Goal: Obtain resource: Download file/media

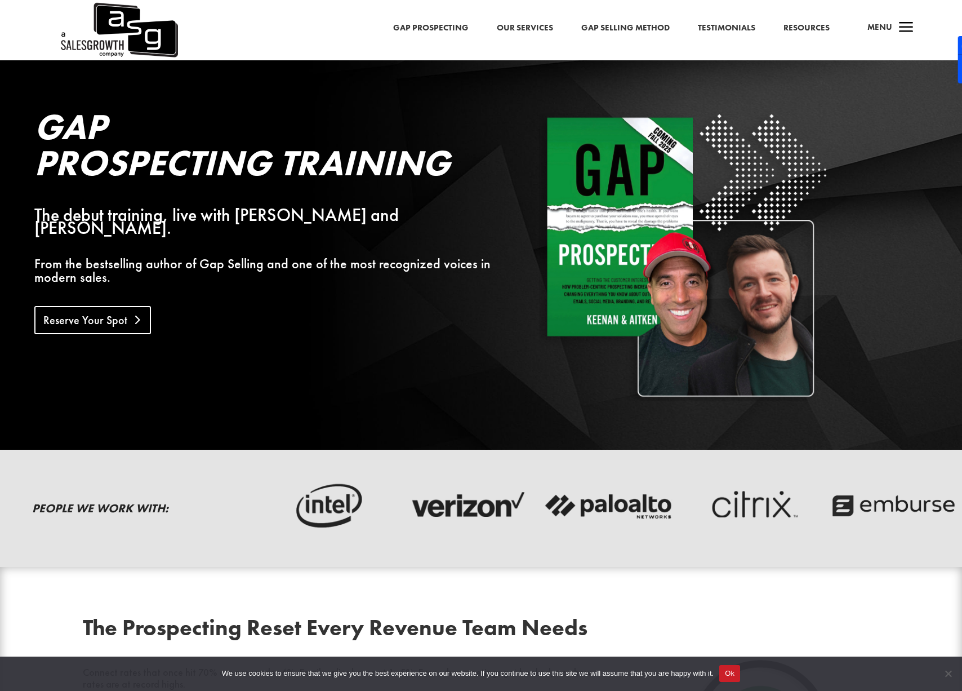
click at [103, 307] on link "Reserve Your Spot" at bounding box center [92, 320] width 117 height 28
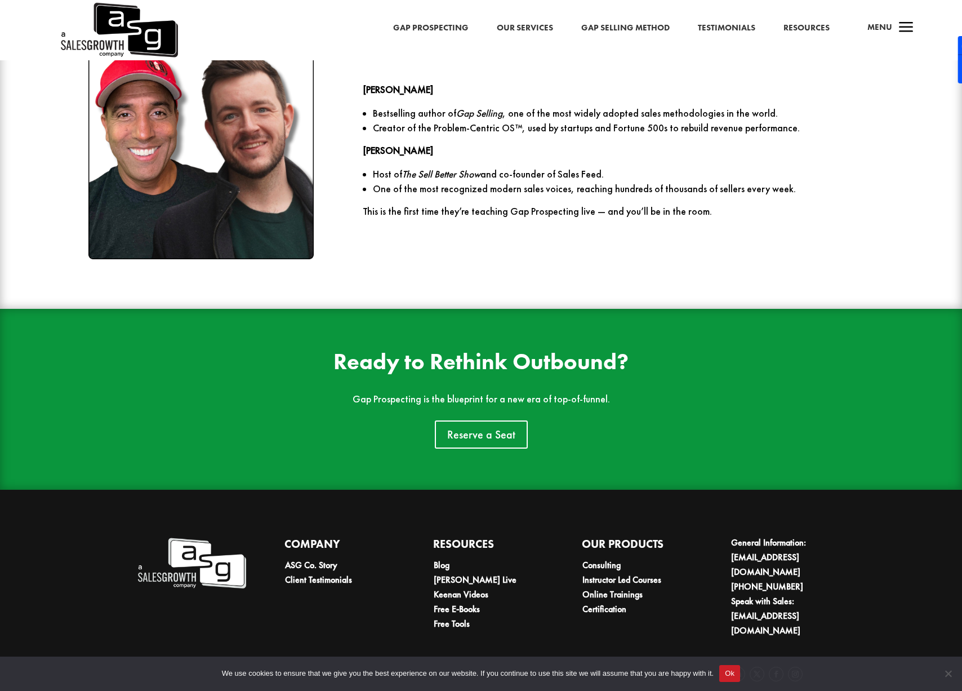
scroll to position [1745, 0]
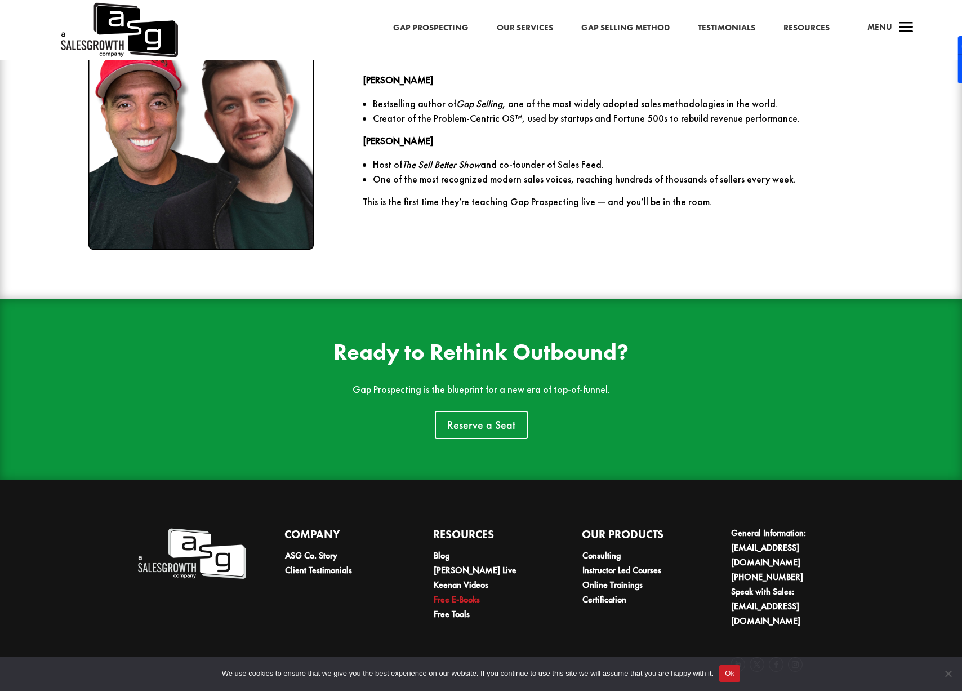
click at [450, 601] on link "Free E-Books" at bounding box center [457, 599] width 46 height 12
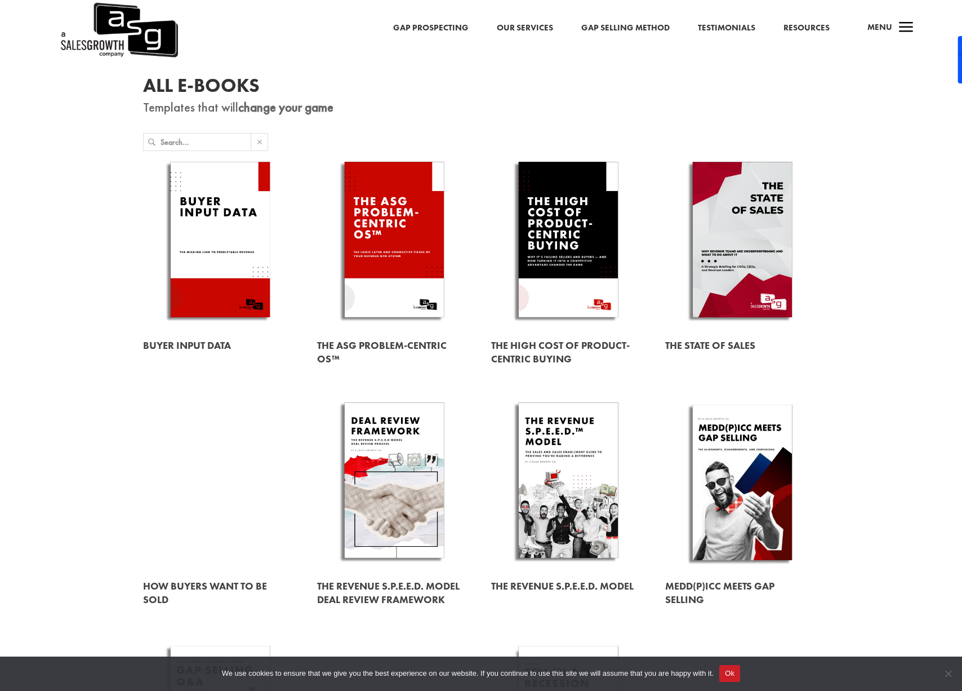
scroll to position [32, 0]
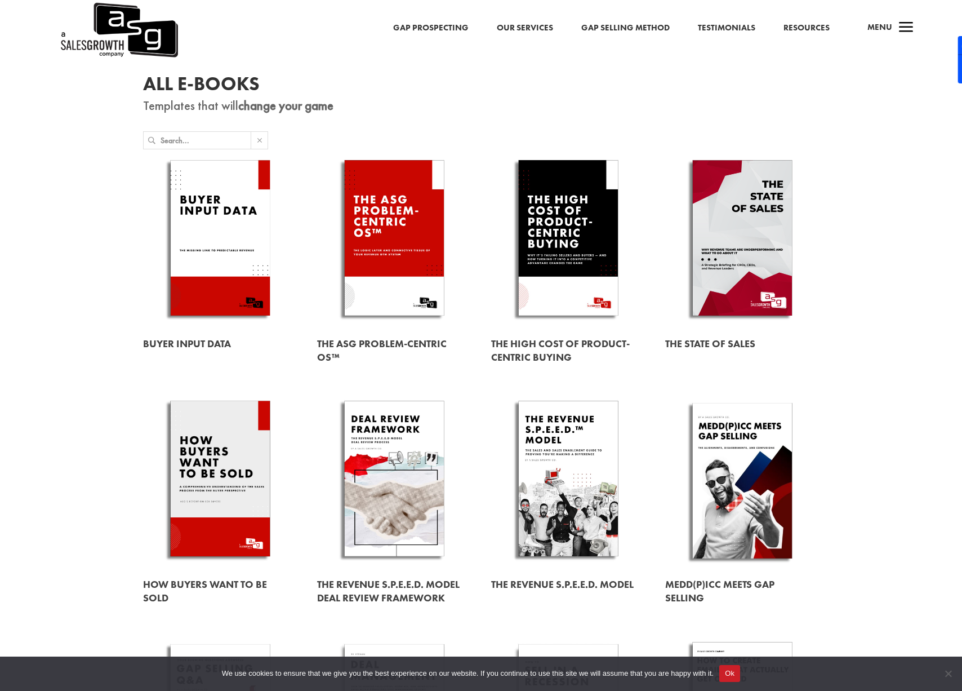
click at [732, 581] on link at bounding box center [742, 590] width 154 height 45
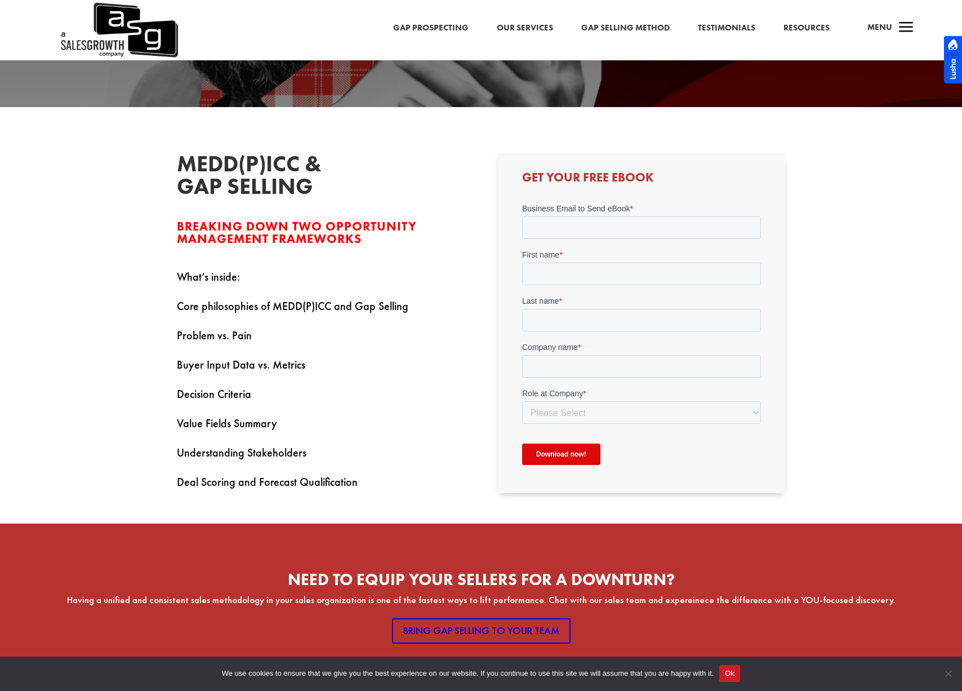
scroll to position [243, 0]
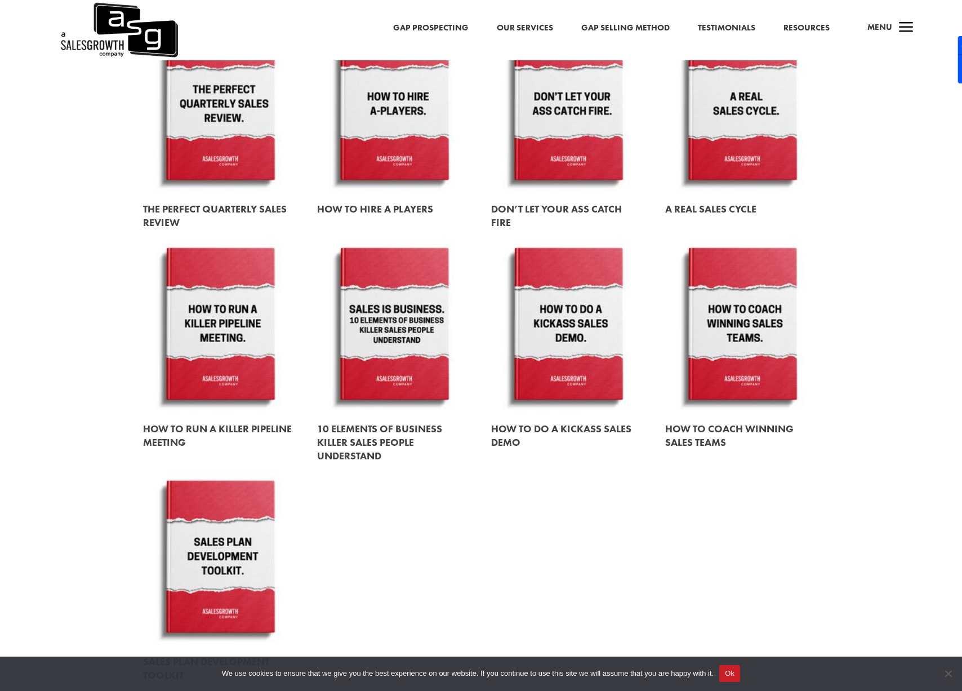
scroll to position [1366, 0]
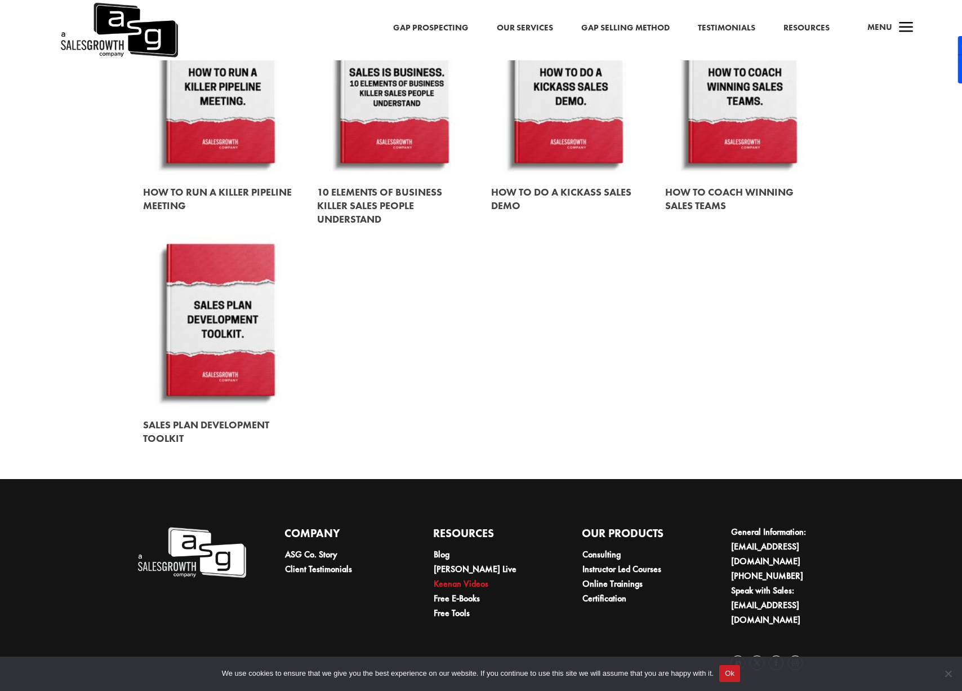
click at [452, 585] on link "Keenan Videos" at bounding box center [461, 583] width 55 height 12
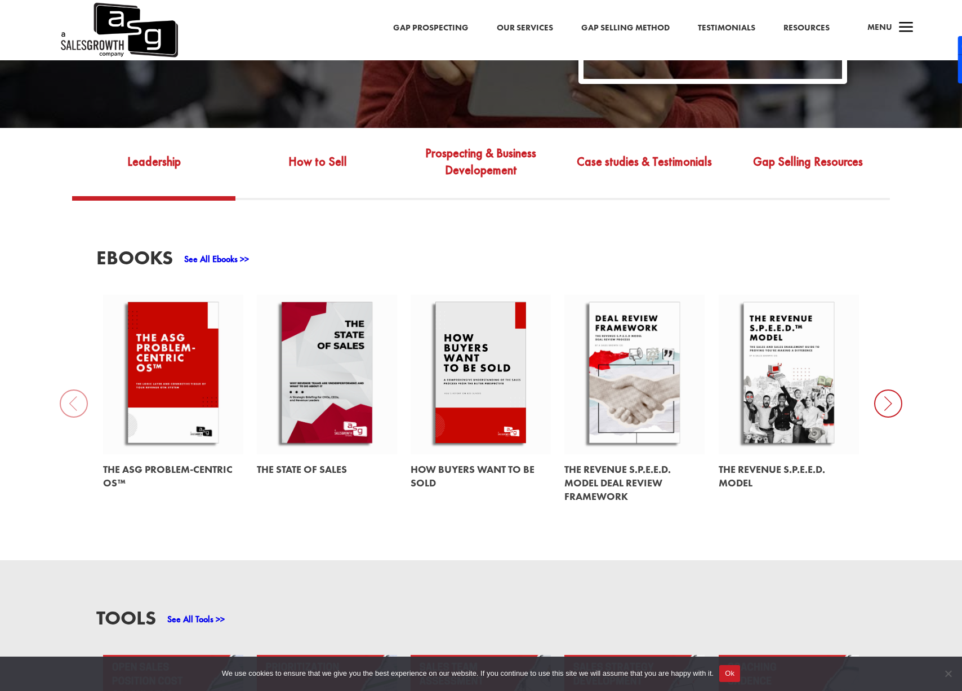
scroll to position [375, 0]
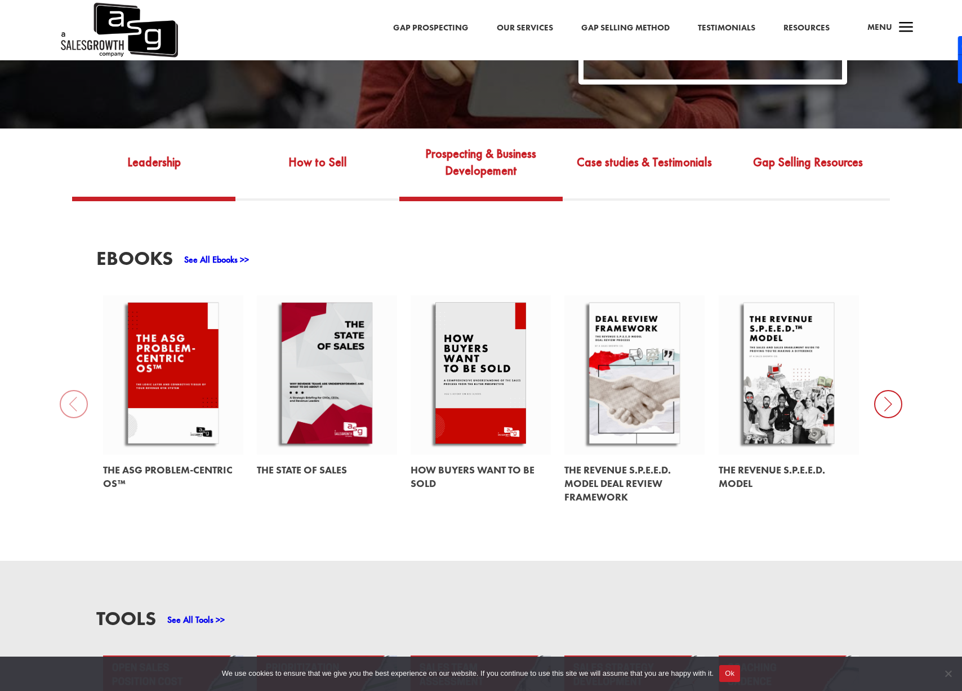
click at [495, 167] on link "Prospecting & Business Developement" at bounding box center [480, 170] width 163 height 53
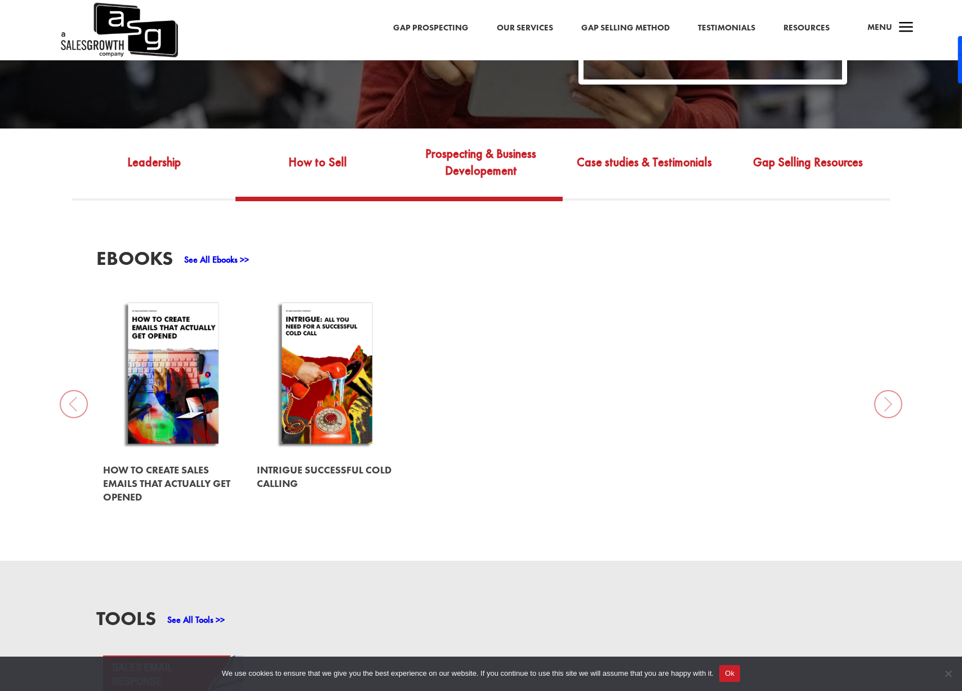
click at [340, 166] on link "How to Sell" at bounding box center [316, 170] width 163 height 53
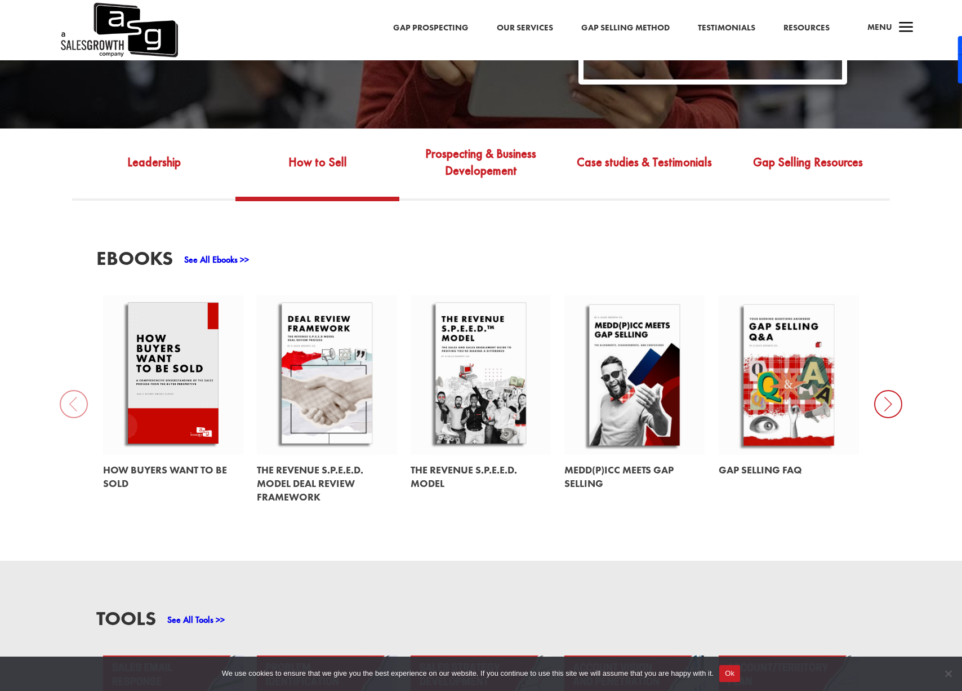
click at [882, 402] on icon at bounding box center [888, 404] width 28 height 28
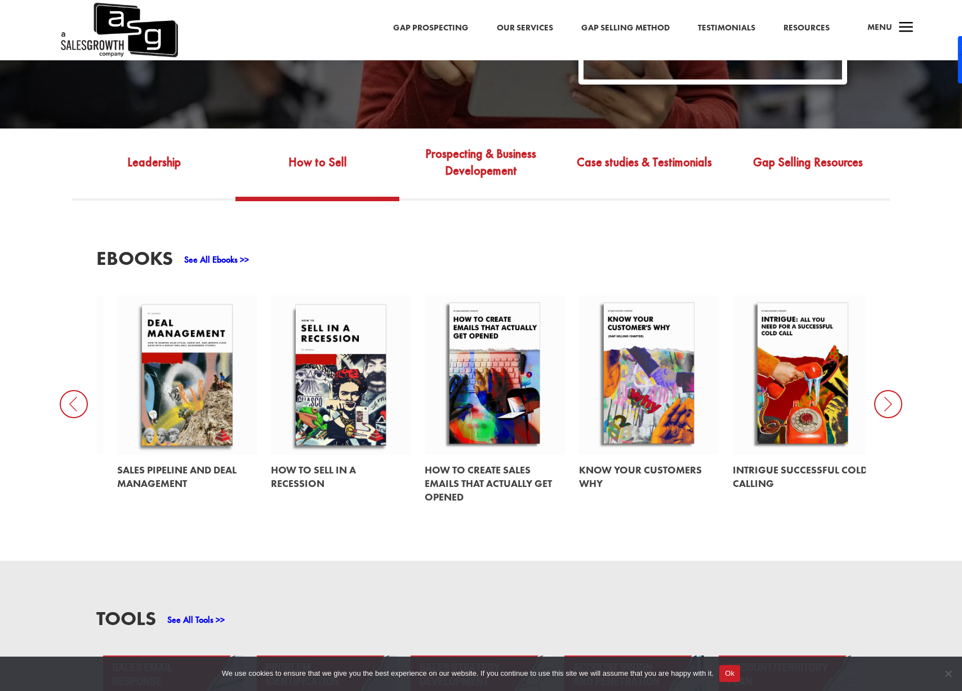
click at [882, 402] on icon at bounding box center [888, 404] width 28 height 28
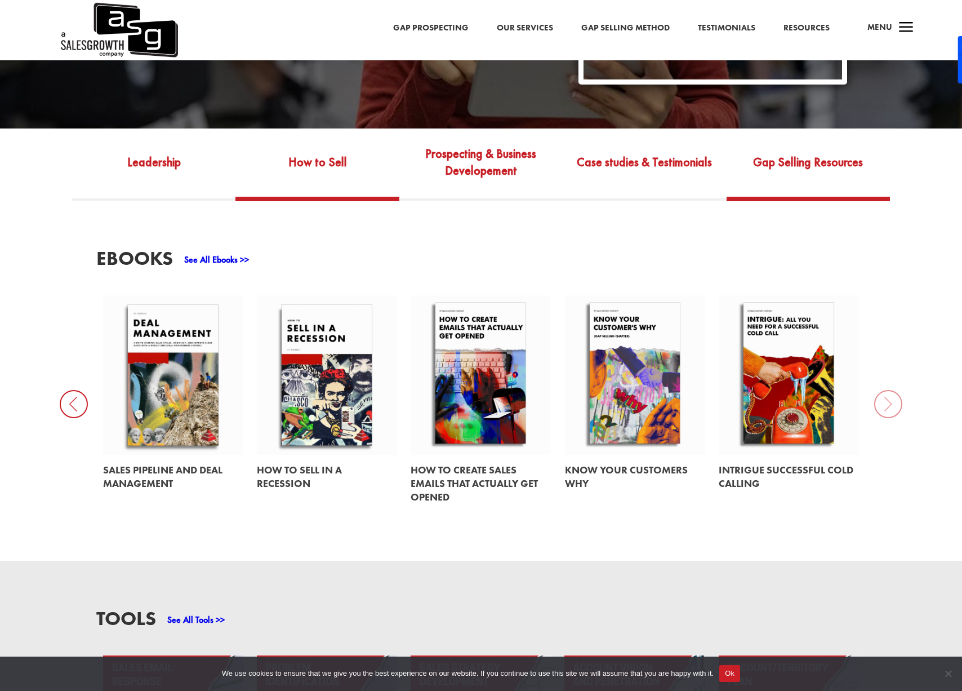
click at [808, 154] on link "Gap Selling Resources" at bounding box center [808, 170] width 163 height 53
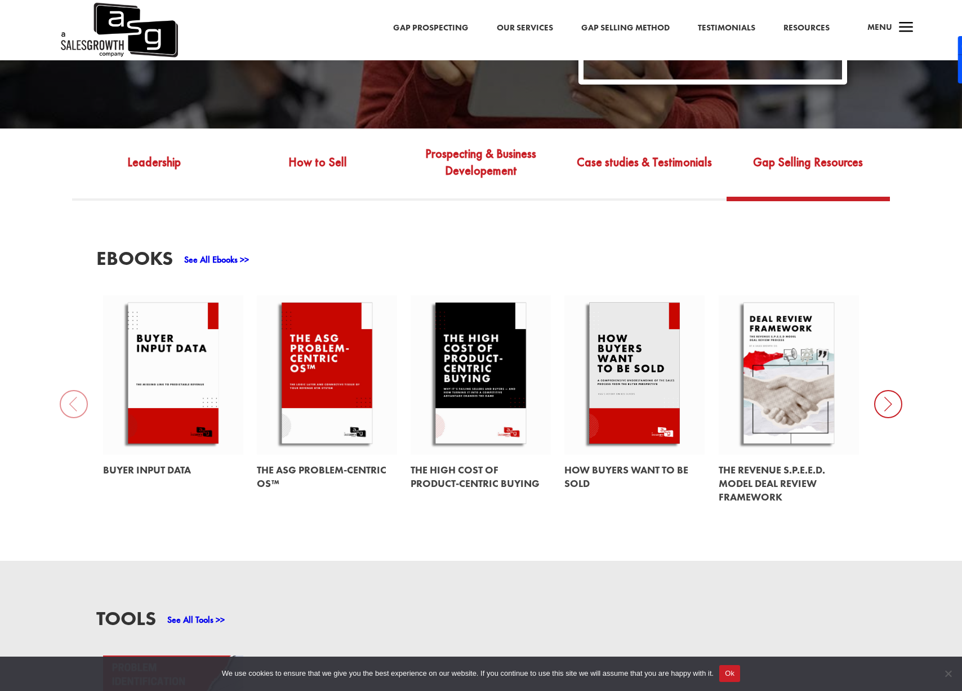
click at [889, 404] on icon at bounding box center [888, 404] width 28 height 28
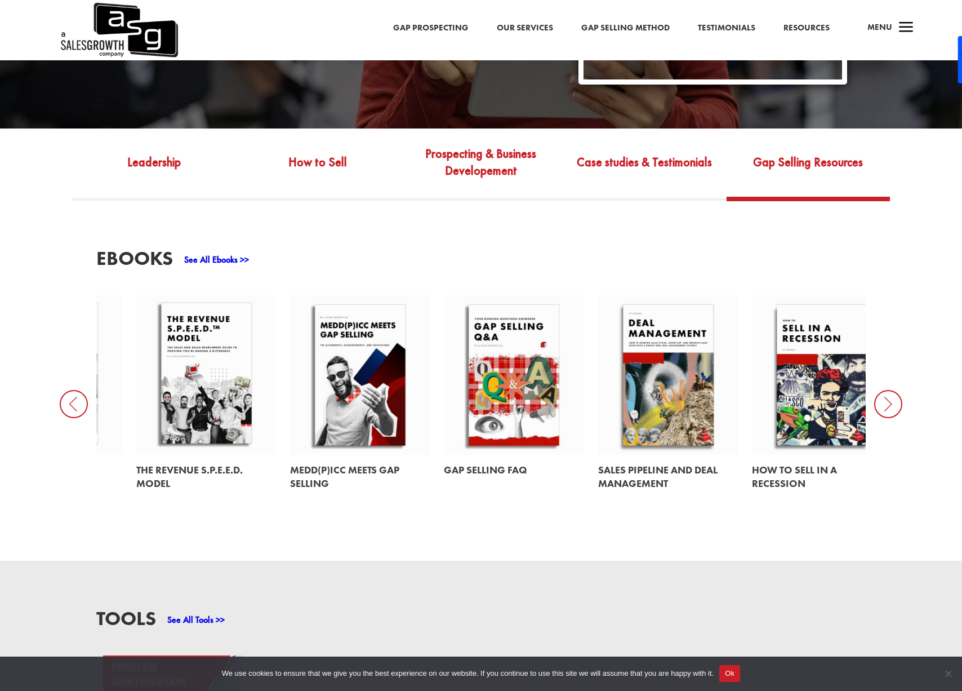
click at [889, 404] on icon at bounding box center [888, 404] width 28 height 28
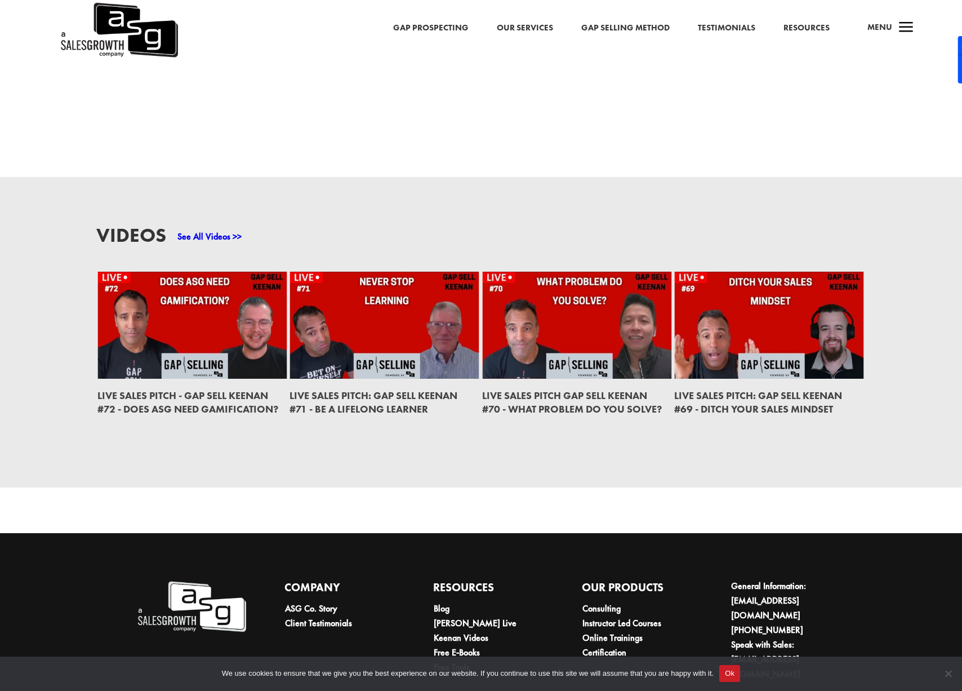
scroll to position [1449, 0]
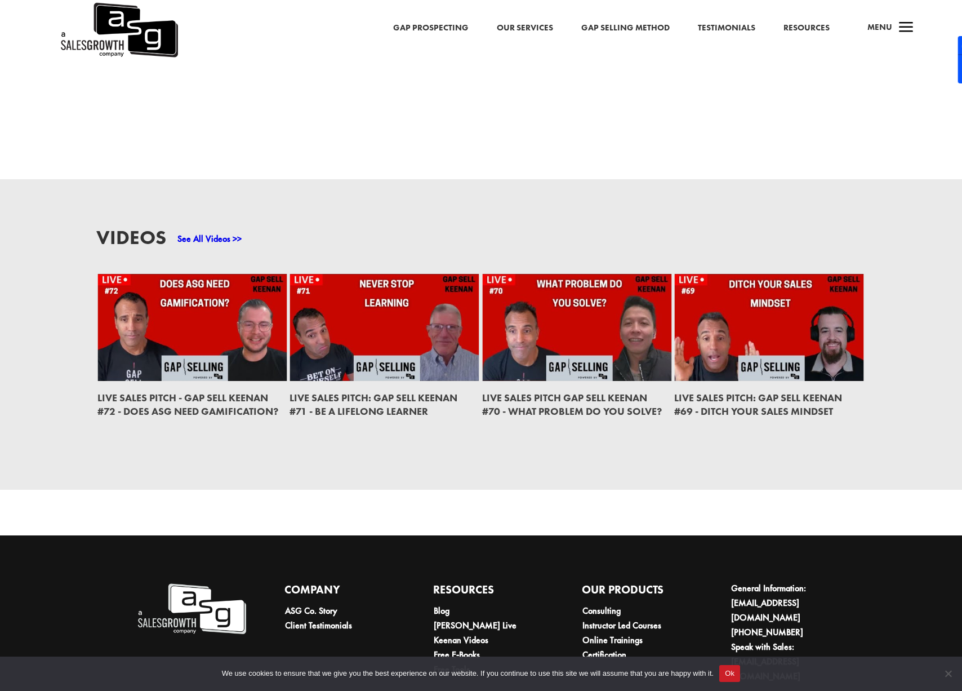
click at [193, 238] on link "See All Videos >>" at bounding box center [209, 239] width 64 height 12
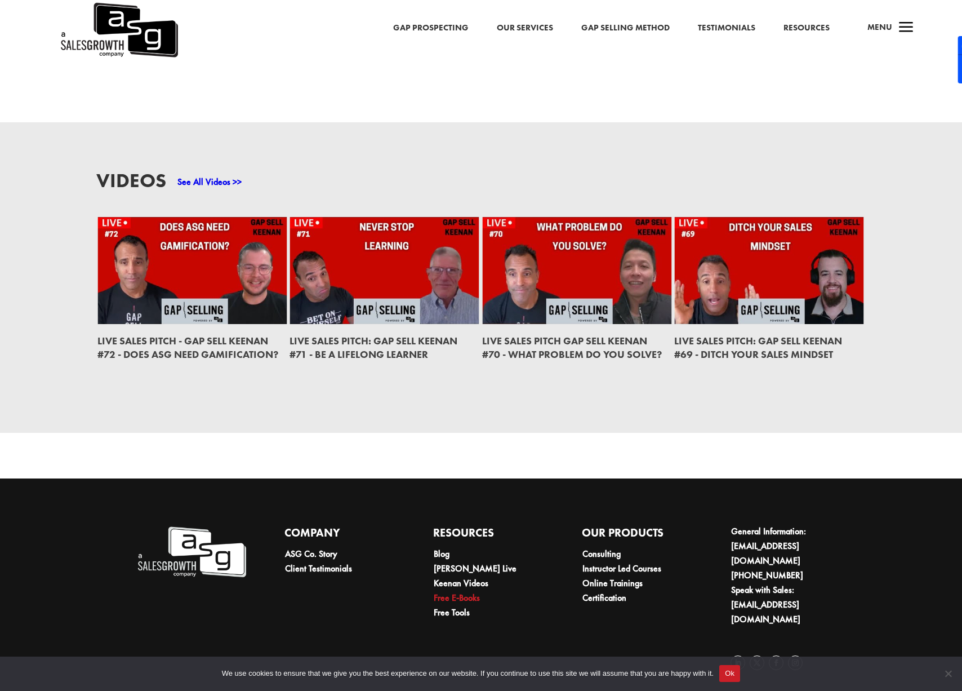
click at [466, 601] on link "Free E-Books" at bounding box center [457, 597] width 46 height 12
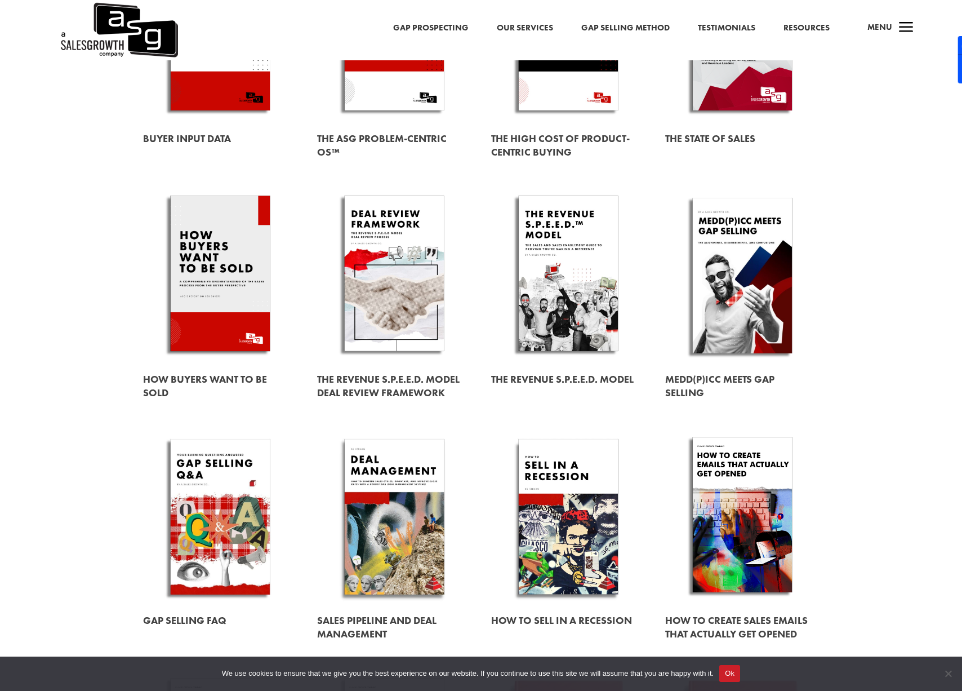
scroll to position [250, 0]
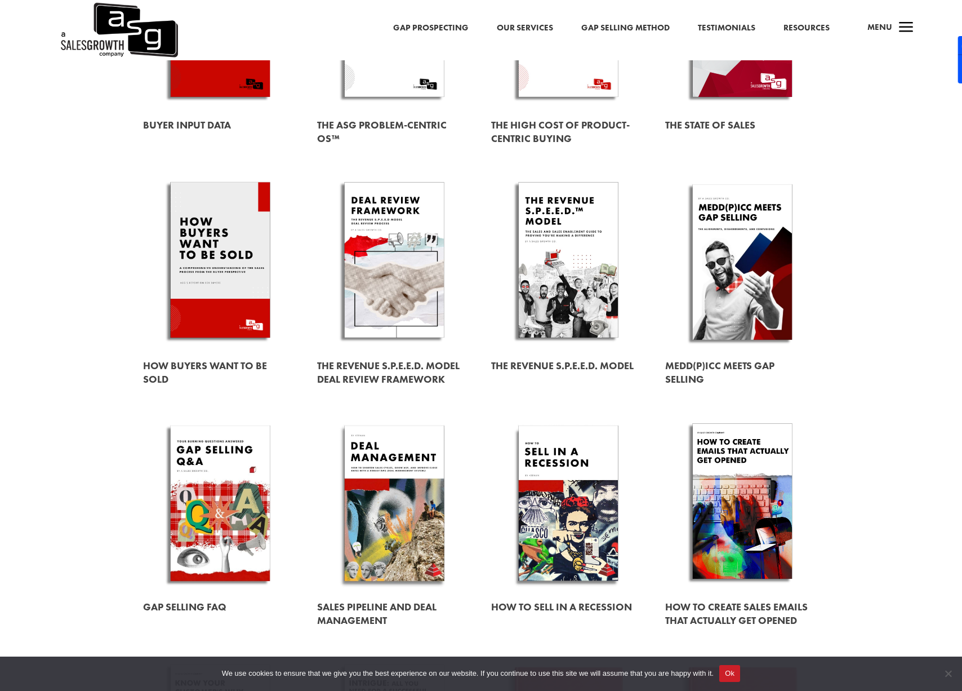
click at [242, 512] on link at bounding box center [220, 503] width 154 height 176
click at [234, 487] on link at bounding box center [220, 503] width 154 height 176
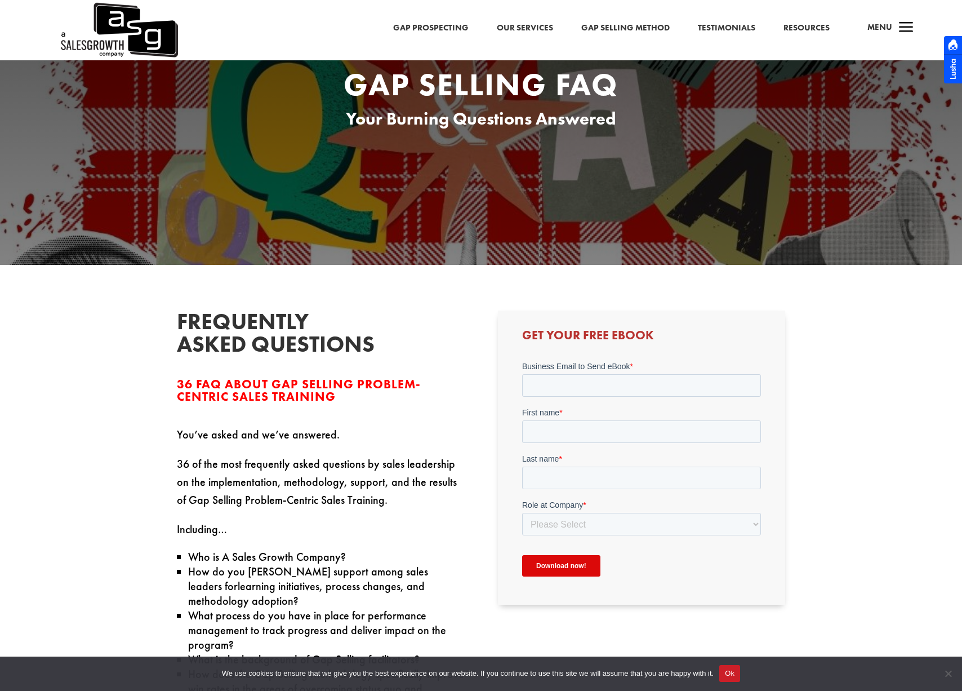
scroll to position [85, 0]
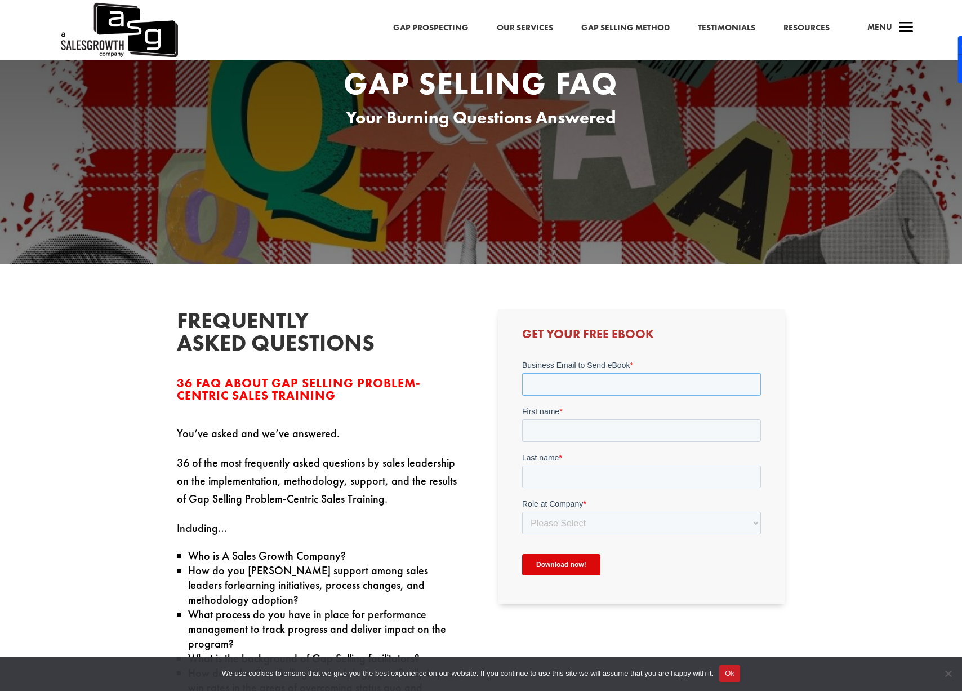
click at [603, 386] on input "Business Email to Send eBook *" at bounding box center [641, 384] width 239 height 23
type input "[EMAIL_ADDRESS][DOMAIN_NAME]"
click at [613, 429] on input "First name *" at bounding box center [641, 430] width 239 height 23
type input "[PERSON_NAME]"
click at [605, 477] on input "Last name *" at bounding box center [641, 476] width 239 height 23
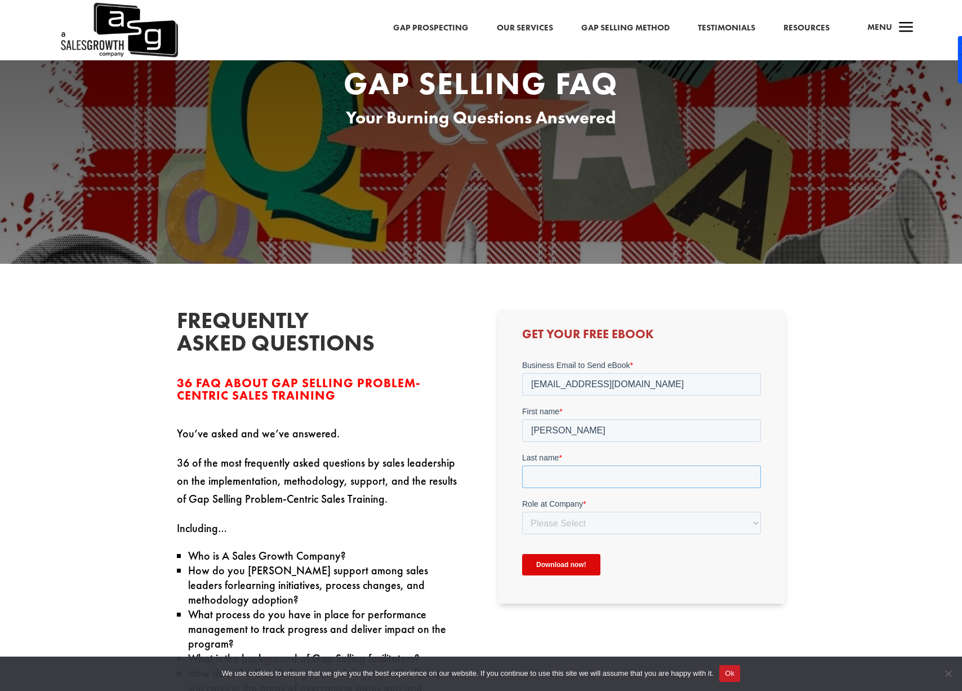
type input "van Turnhout"
click at [603, 521] on select "Please Select C-Level (CRO, CSO, etc) Senior Leadership (VP of Sales, VP of Ena…" at bounding box center [641, 523] width 239 height 23
select select "Individual Contributor (AE, SDR, CSM, etc)"
click at [522, 512] on select "Please Select C-Level (CRO, CSO, etc) Senior Leadership (VP of Sales, VP of Ena…" at bounding box center [641, 523] width 239 height 23
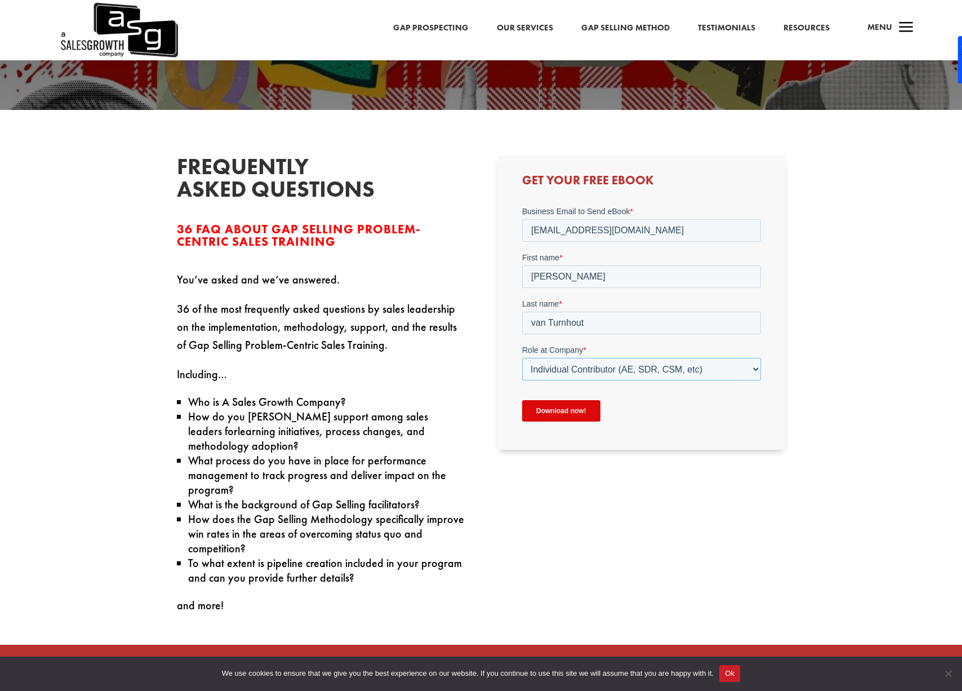
scroll to position [241, 0]
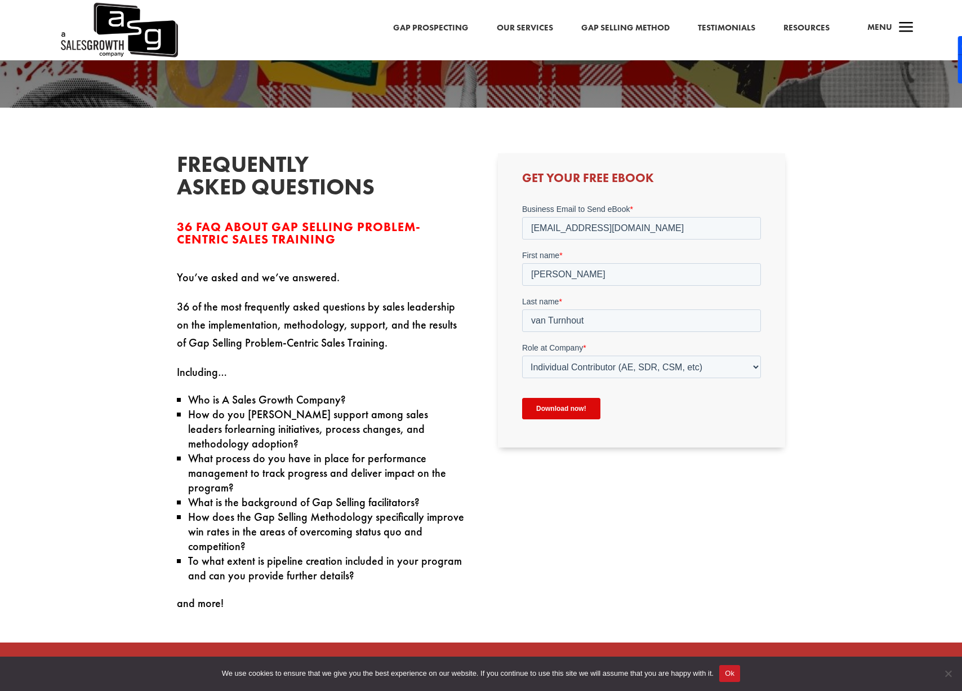
click at [545, 410] on input "Download now!" at bounding box center [561, 408] width 78 height 21
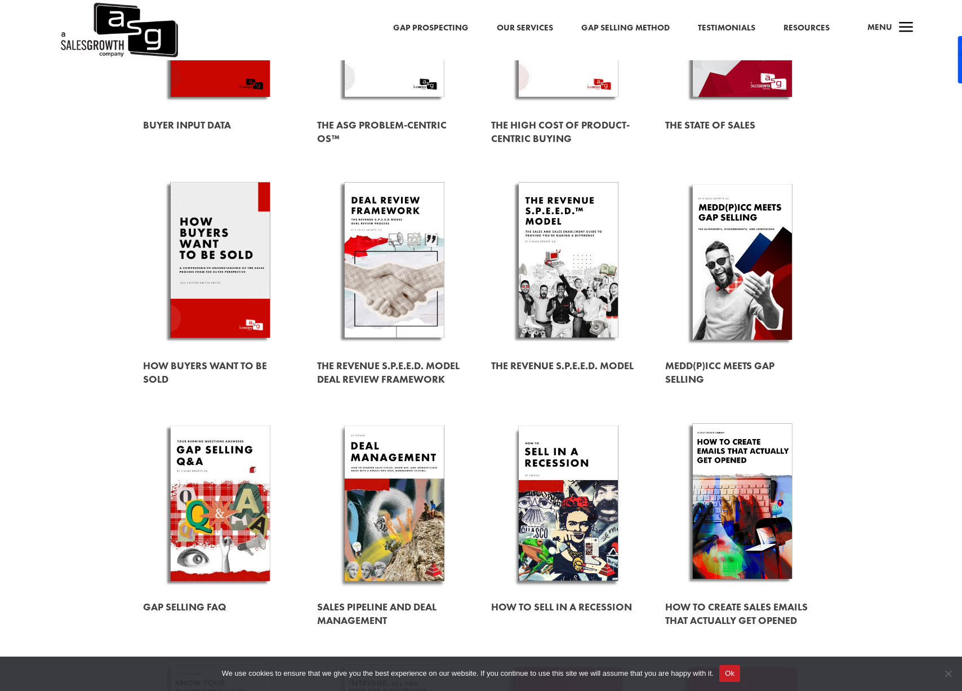
click at [211, 487] on link at bounding box center [220, 503] width 154 height 176
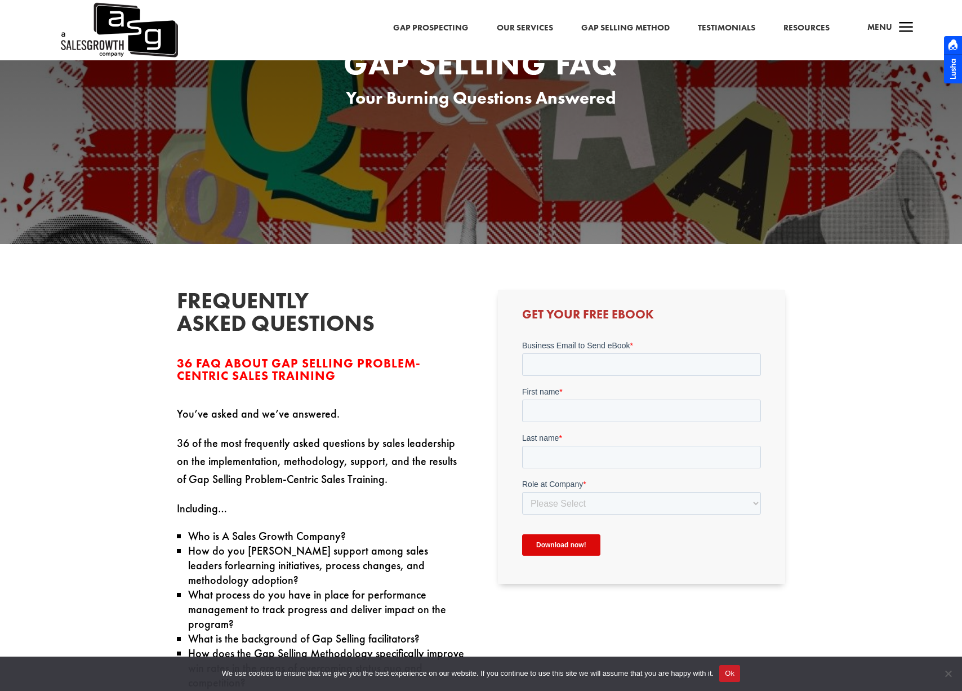
scroll to position [107, 0]
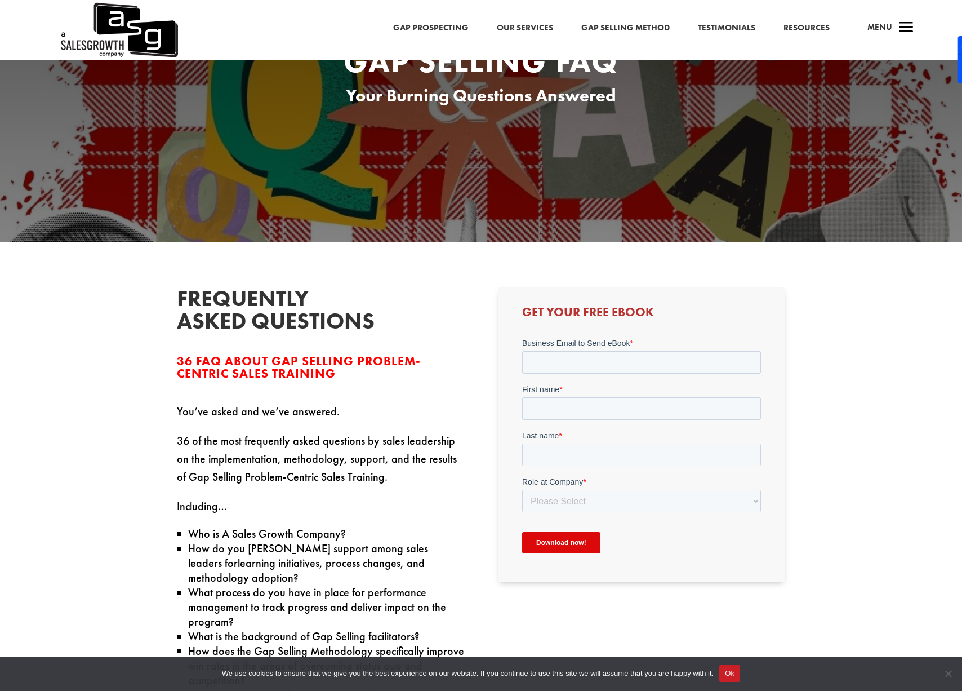
click at [582, 350] on div "Business Email to Send eBook *" at bounding box center [641, 355] width 239 height 36
click at [573, 368] on input "Business Email to Send eBook *" at bounding box center [641, 362] width 239 height 23
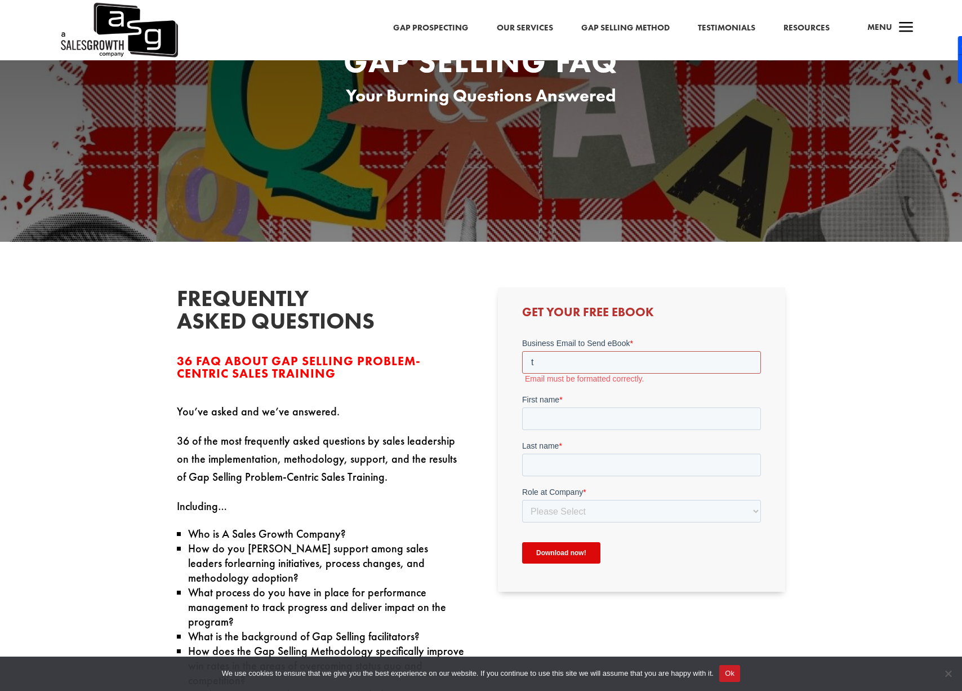
type input "tvanturnhout@salesforce.com"
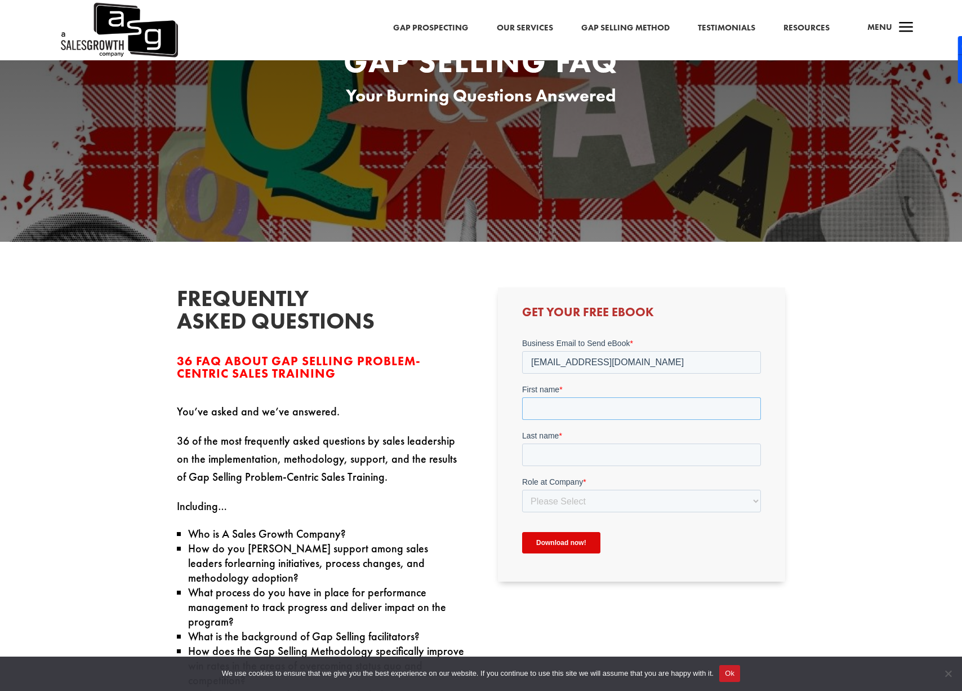
click at [591, 404] on input "First name *" at bounding box center [641, 408] width 239 height 23
type input "thomas"
click at [595, 448] on input "Last name *" at bounding box center [641, 454] width 239 height 23
type input "van Turnhout"
click at [603, 497] on select "Please Select C-Level (CRO, CSO, etc) Senior Leadership (VP of Sales, VP of Ena…" at bounding box center [641, 501] width 239 height 23
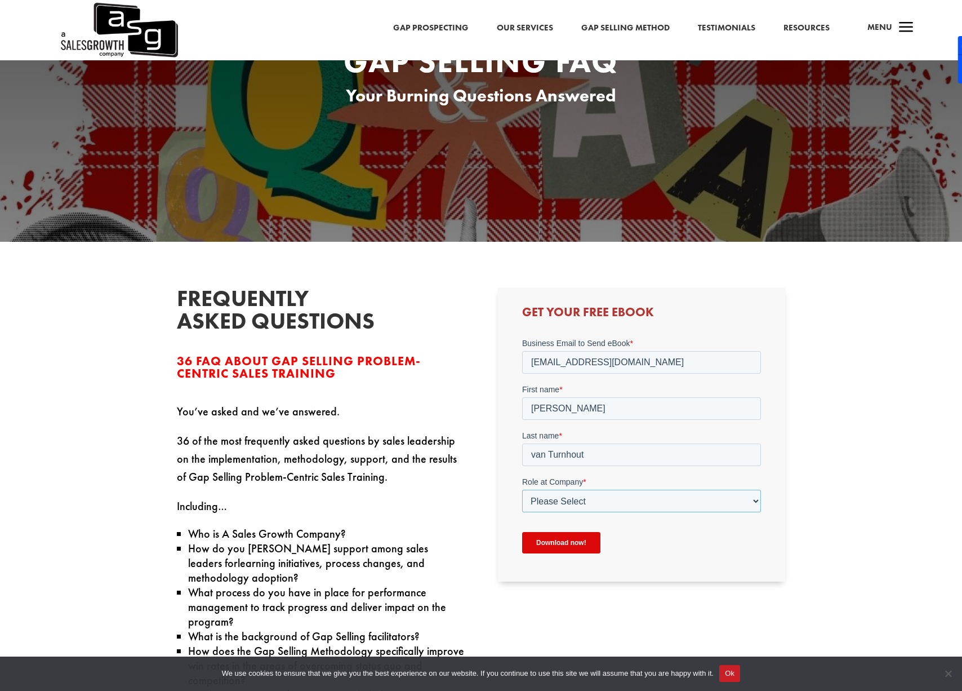
select select "Individual Contributor (AE, SDR, CSM, etc)"
click at [522, 490] on select "Please Select C-Level (CRO, CSO, etc) Senior Leadership (VP of Sales, VP of Ena…" at bounding box center [641, 501] width 239 height 23
click at [554, 539] on input "Download now!" at bounding box center [561, 542] width 78 height 21
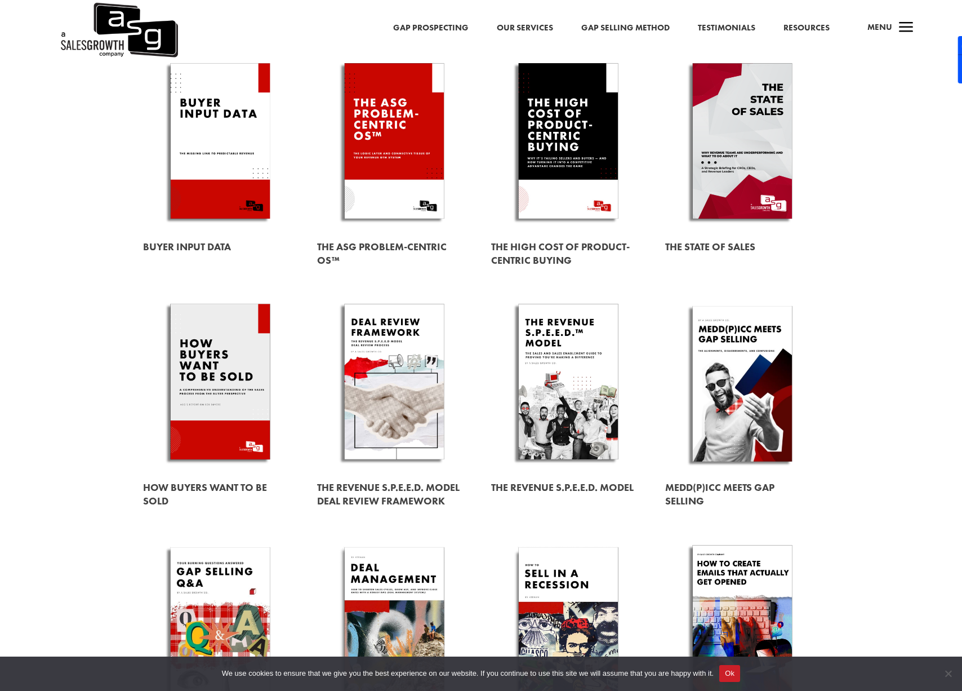
scroll to position [108, 0]
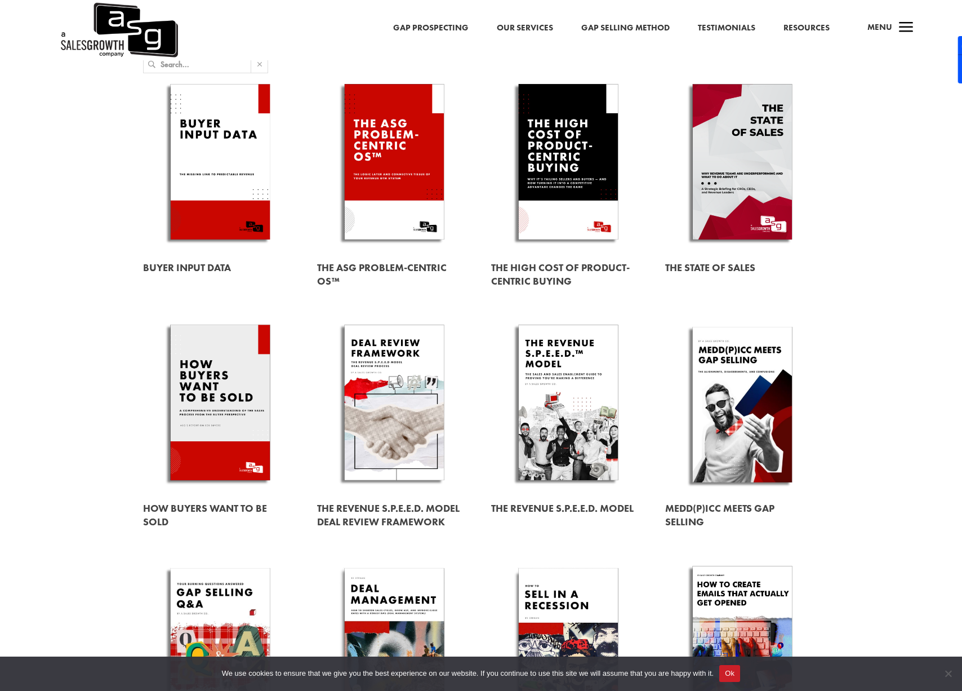
click at [743, 424] on link at bounding box center [742, 405] width 154 height 176
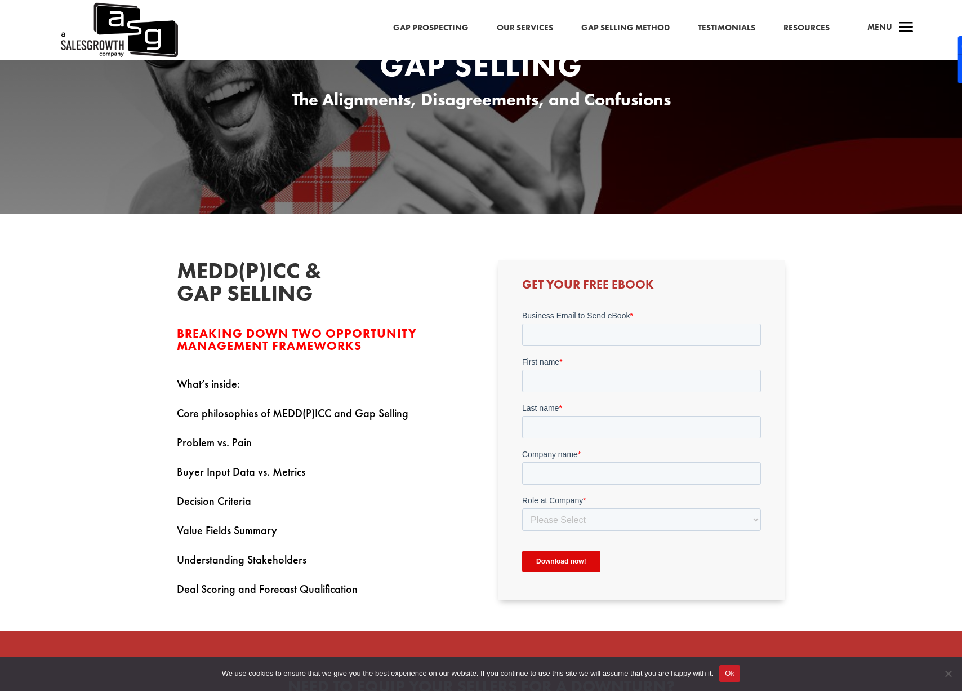
scroll to position [149, 0]
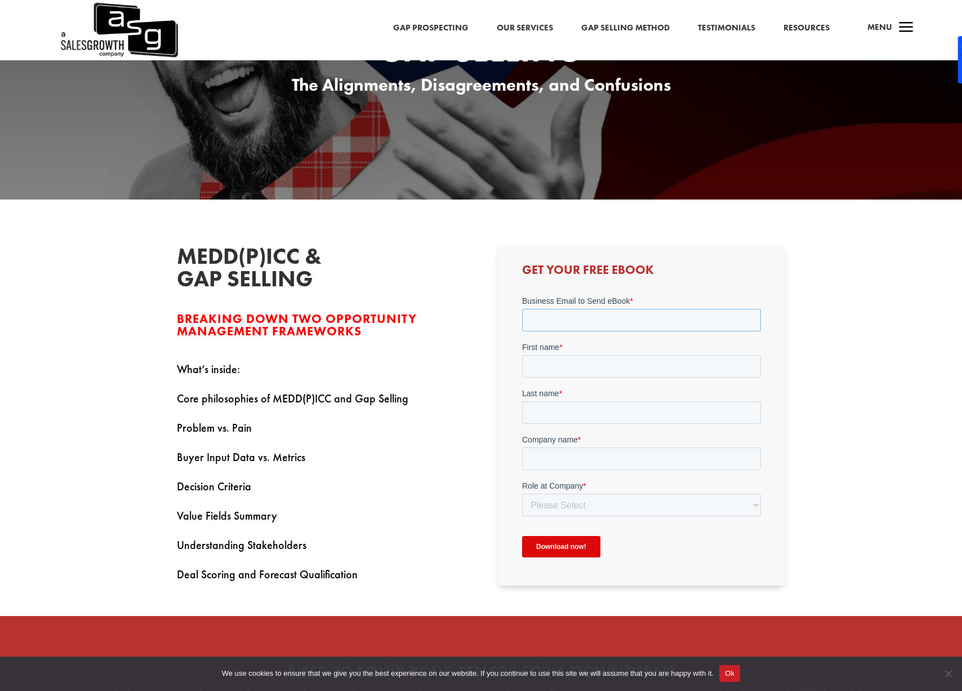
click at [586, 319] on input "Business Email to Send eBook *" at bounding box center [641, 320] width 239 height 23
type input "[EMAIL_ADDRESS][DOMAIN_NAME]"
click at [582, 366] on input "First name *" at bounding box center [641, 366] width 239 height 23
type input "[PERSON_NAME]"
click at [598, 401] on input "Last name *" at bounding box center [641, 412] width 239 height 23
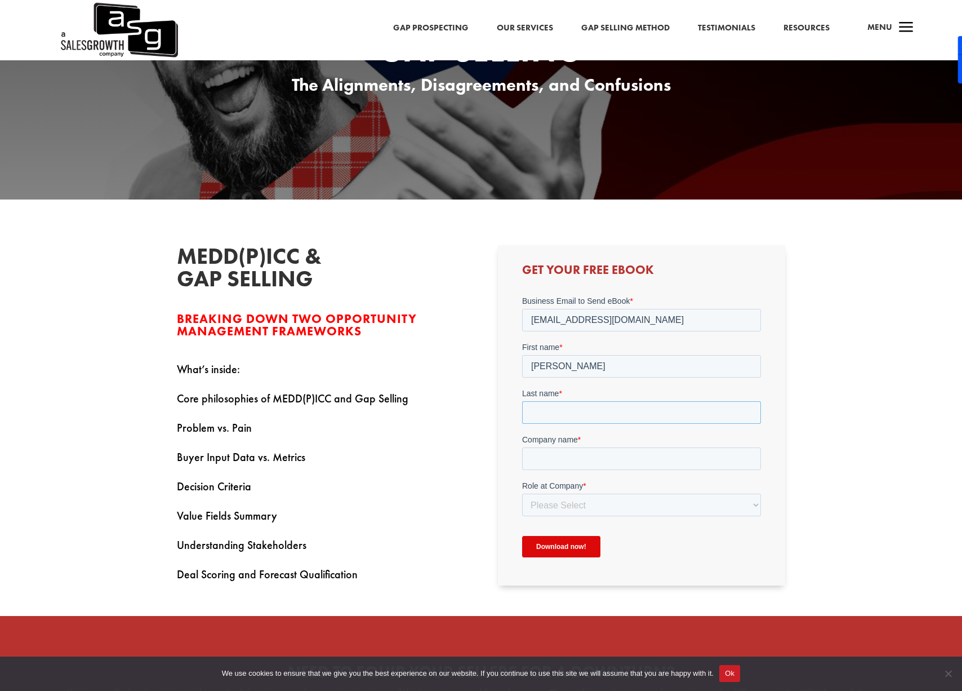
type input "van Turnhout"
click at [597, 452] on input "Company name *" at bounding box center [641, 458] width 239 height 23
type input "A"
type input "SalesForce"
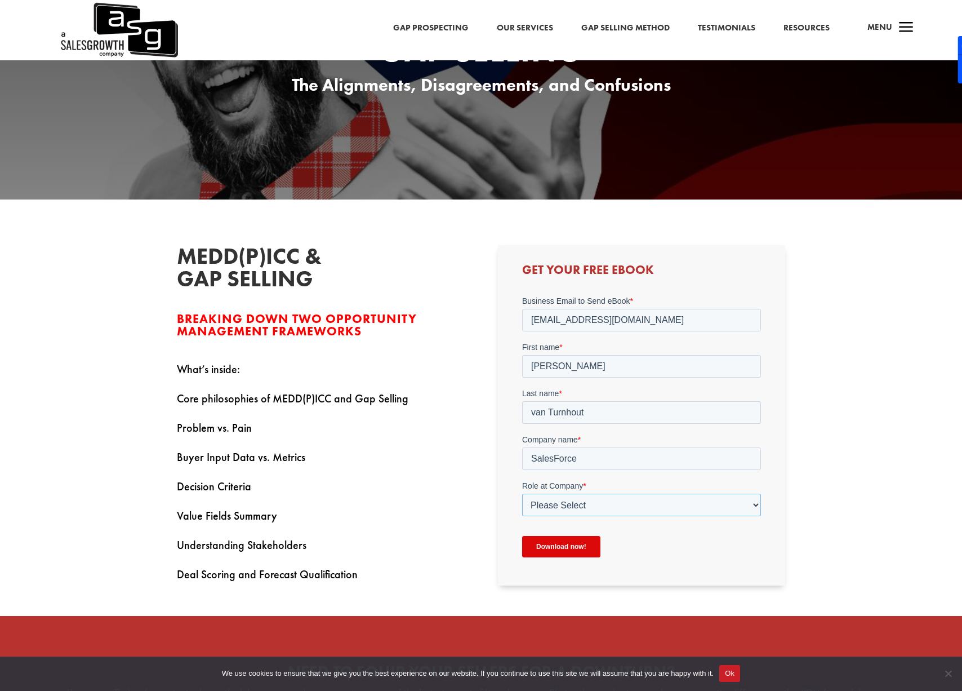
click at [624, 497] on select "Please Select C-Level (CRO, CSO, etc) Senior Leadership (VP of Sales, VP of Ena…" at bounding box center [641, 504] width 239 height 23
select select "Individual Contributor (AE, SDR, CSM, etc)"
click at [522, 493] on select "Please Select C-Level (CRO, CSO, etc) Senior Leadership (VP of Sales, VP of Ena…" at bounding box center [641, 504] width 239 height 23
click at [570, 551] on input "Download now!" at bounding box center [561, 546] width 78 height 21
